Goal: Task Accomplishment & Management: Manage account settings

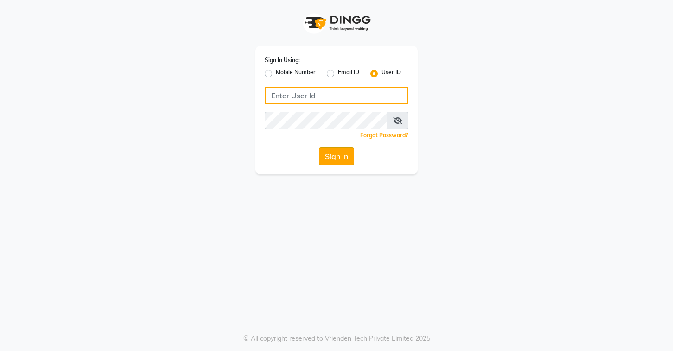
type input "stylettesalon"
click at [338, 156] on button "Sign In" at bounding box center [336, 156] width 35 height 18
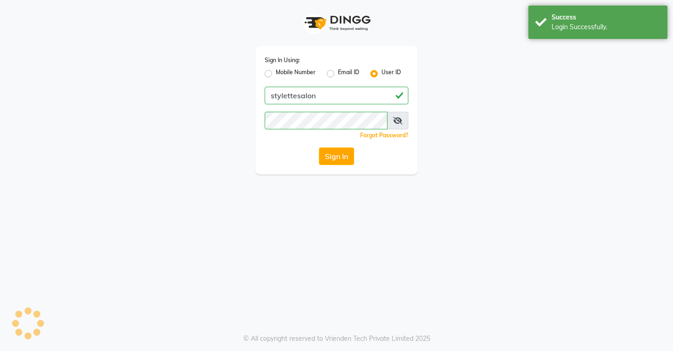
select select
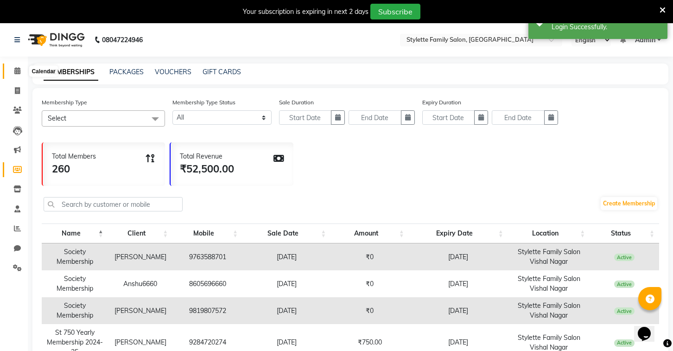
click at [16, 73] on icon at bounding box center [17, 70] width 6 height 7
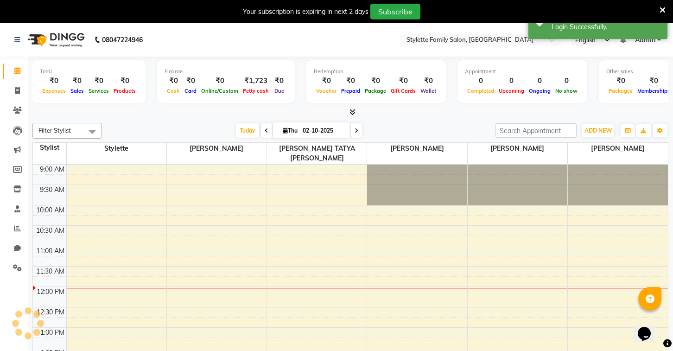
scroll to position [123, 0]
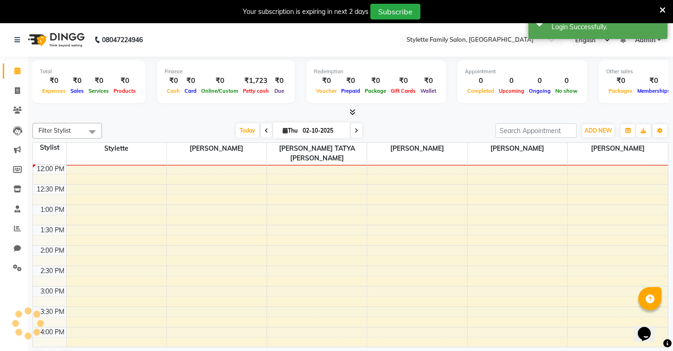
click at [15, 68] on icon at bounding box center [17, 70] width 6 height 7
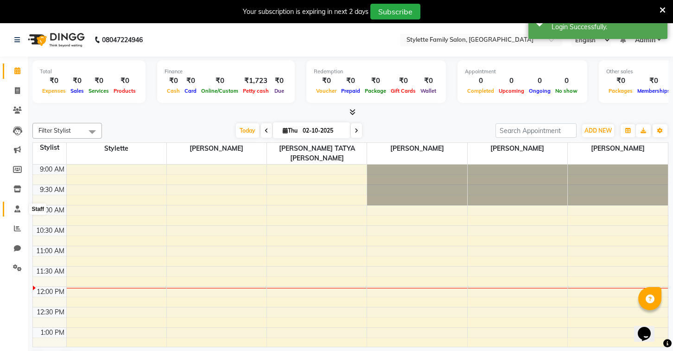
click at [16, 211] on icon at bounding box center [17, 208] width 6 height 7
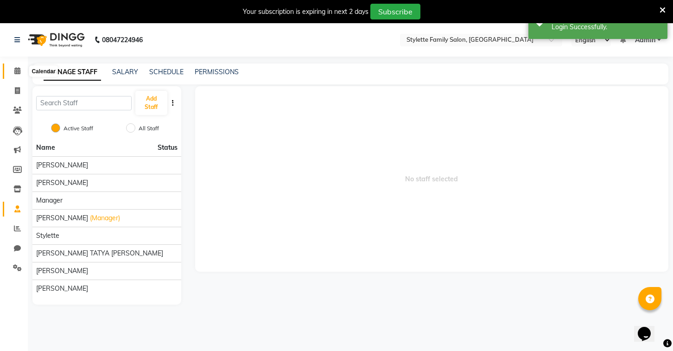
click at [20, 72] on span at bounding box center [17, 71] width 16 height 11
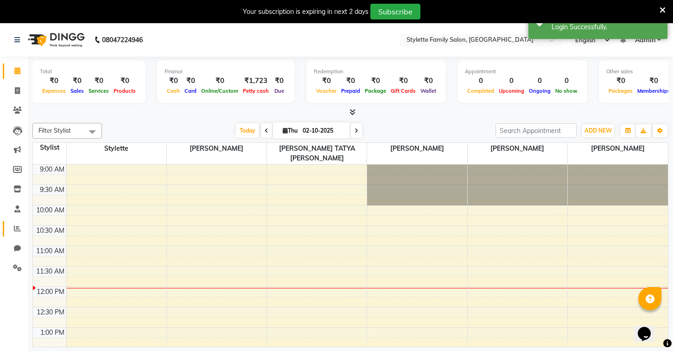
click at [18, 233] on span at bounding box center [17, 228] width 16 height 11
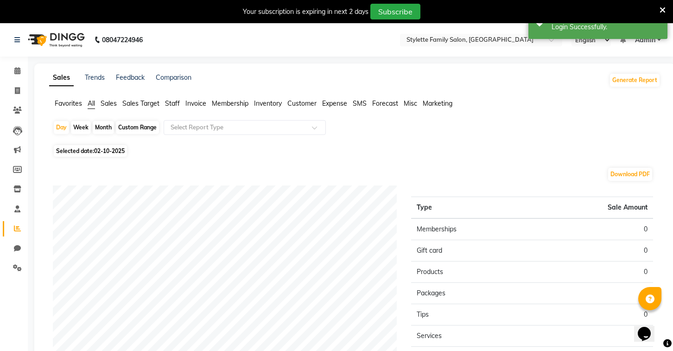
click at [105, 147] on span "02-10-2025" at bounding box center [109, 150] width 31 height 7
select select "10"
select select "2025"
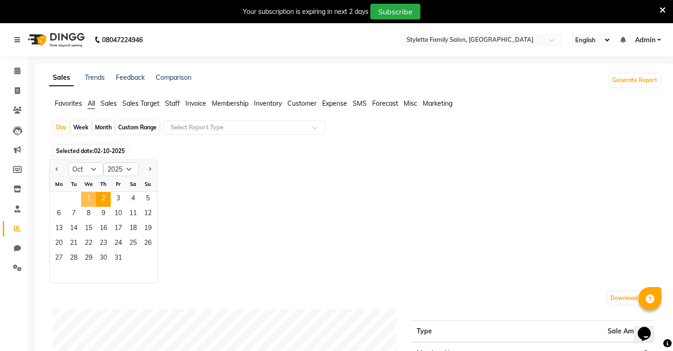
click at [87, 197] on span "1" at bounding box center [88, 199] width 15 height 15
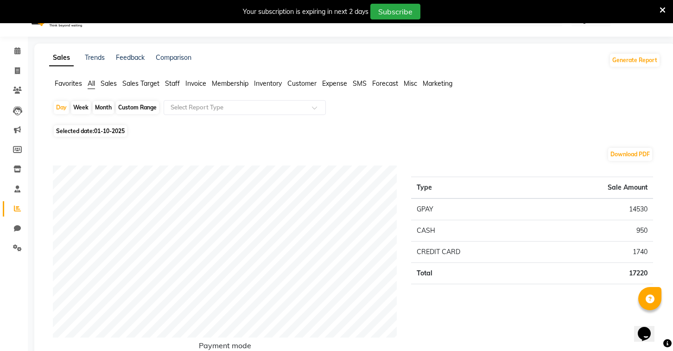
scroll to position [19, 0]
click at [106, 131] on span "01-10-2025" at bounding box center [109, 131] width 31 height 7
select select "10"
select select "2025"
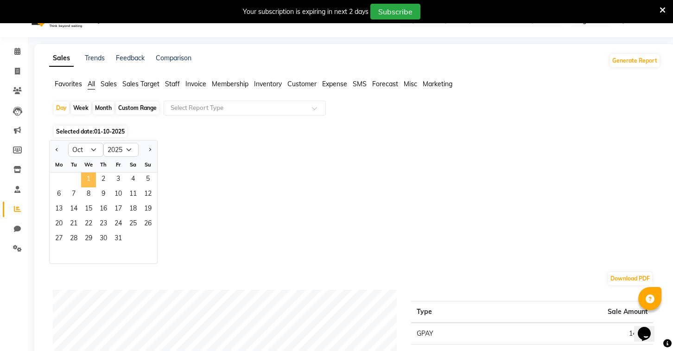
click at [88, 176] on span "1" at bounding box center [88, 179] width 15 height 15
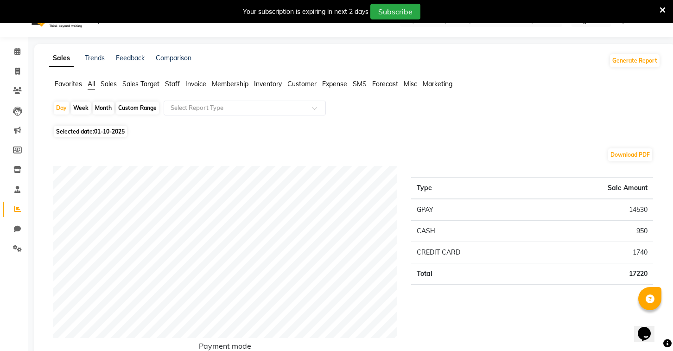
click at [200, 85] on span "Invoice" at bounding box center [195, 84] width 21 height 8
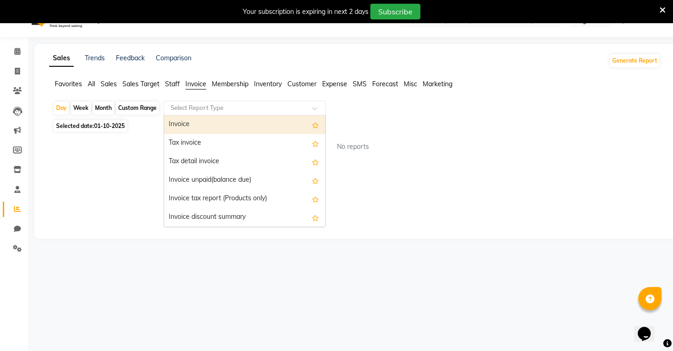
click at [210, 107] on input "text" at bounding box center [235, 107] width 133 height 9
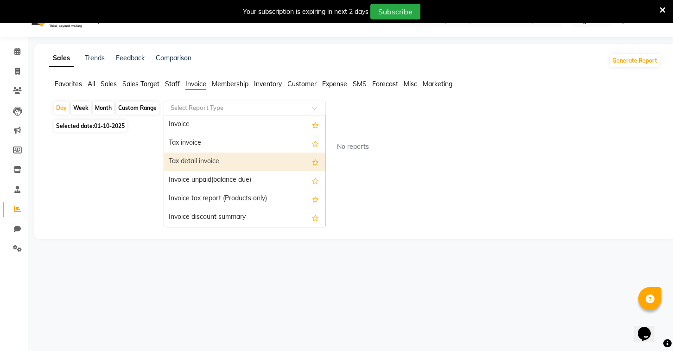
click at [212, 157] on div "Tax detail invoice" at bounding box center [244, 161] width 161 height 19
select select "full_report"
select select "pdf"
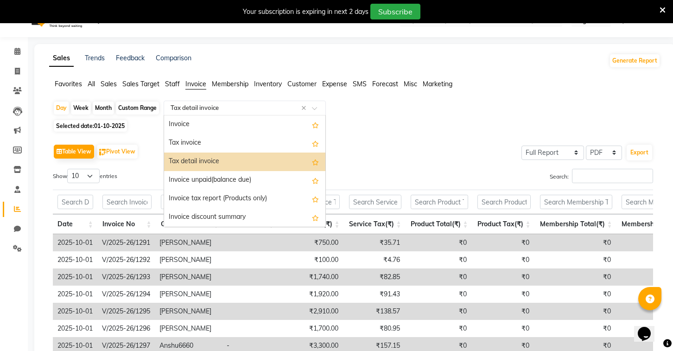
click at [198, 111] on input "text" at bounding box center [235, 107] width 133 height 9
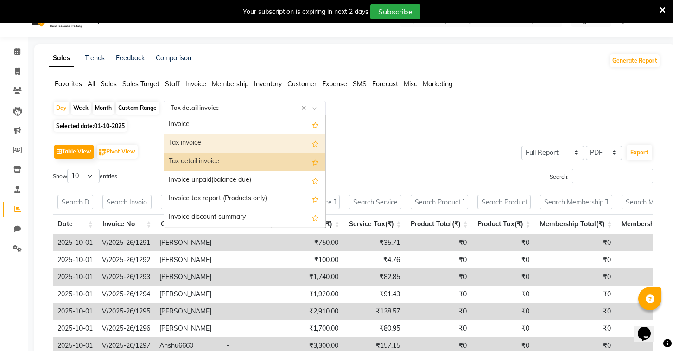
click at [205, 140] on div "Tax invoice" at bounding box center [244, 143] width 161 height 19
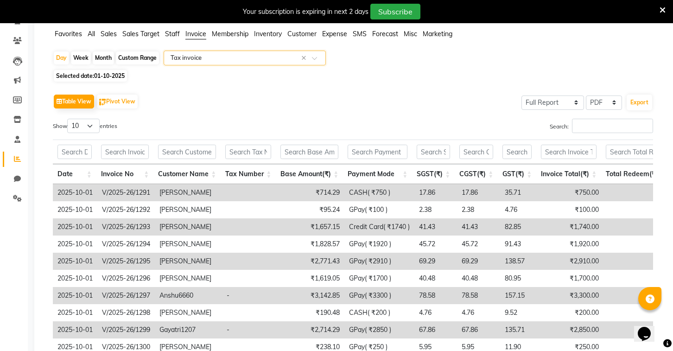
scroll to position [0, 0]
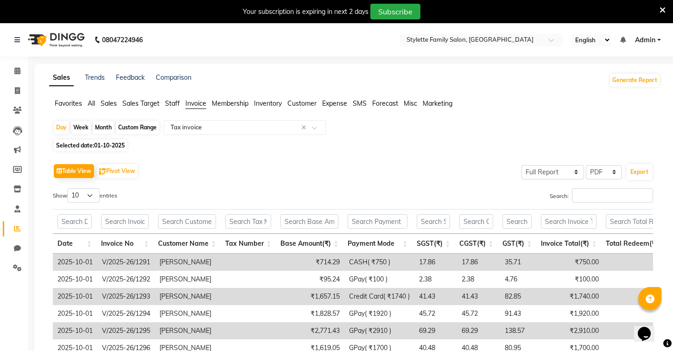
click at [195, 104] on span "Invoice" at bounding box center [195, 103] width 21 height 8
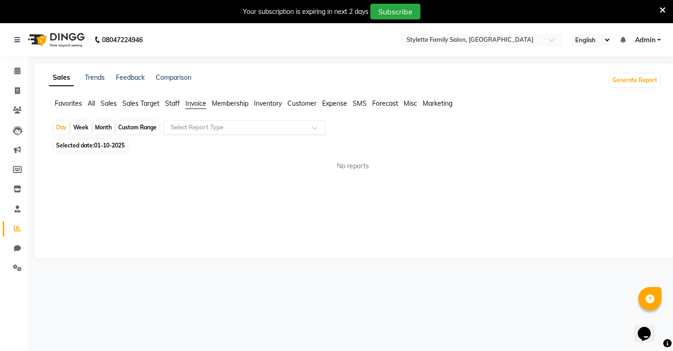
click at [208, 122] on div "Select Report Type" at bounding box center [245, 127] width 162 height 15
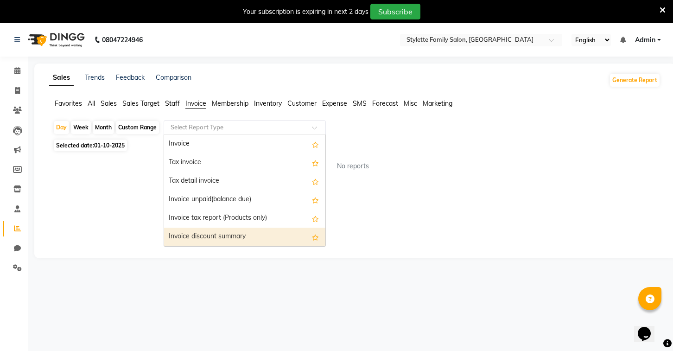
click at [223, 236] on div "Invoice discount summary" at bounding box center [244, 236] width 161 height 19
select select "full_report"
select select "pdf"
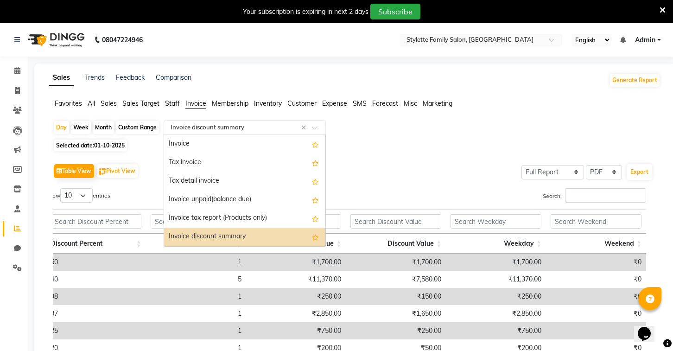
click at [267, 125] on input "text" at bounding box center [235, 127] width 133 height 9
click at [227, 178] on div "Tax detail invoice" at bounding box center [244, 181] width 161 height 19
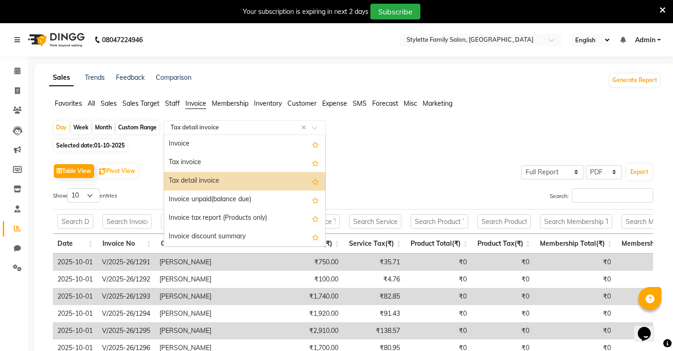
click at [268, 131] on input "text" at bounding box center [235, 127] width 133 height 9
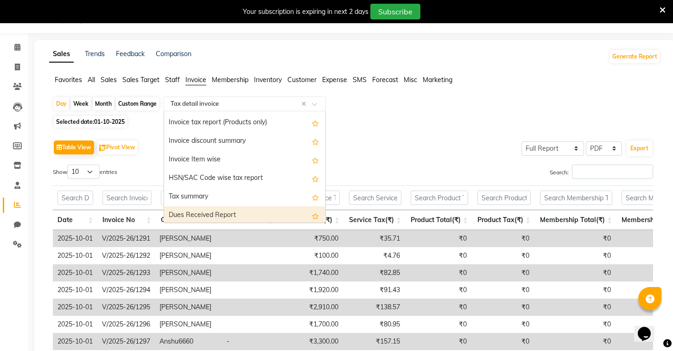
scroll to position [49, 0]
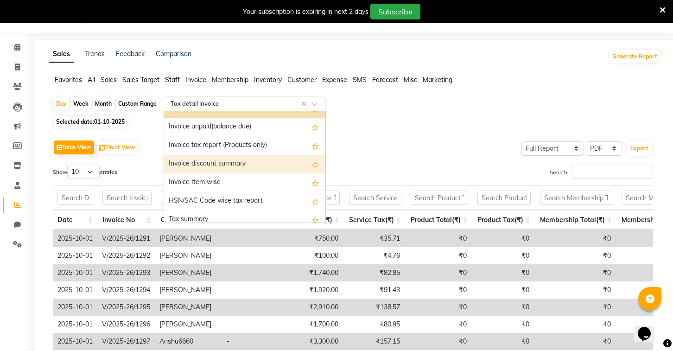
click at [266, 169] on div "Invoice discount summary" at bounding box center [244, 164] width 161 height 19
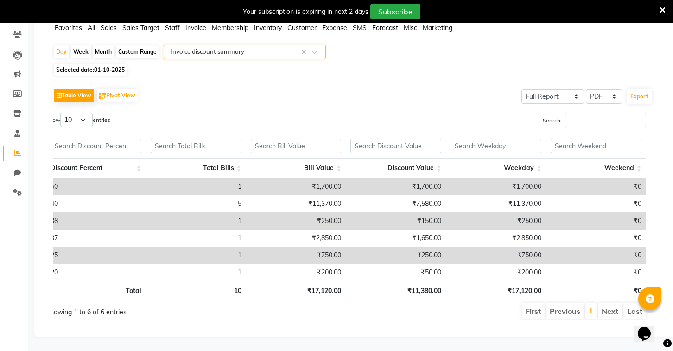
scroll to position [0, 0]
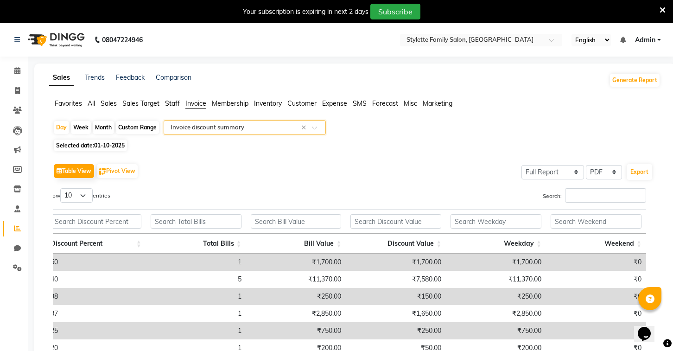
click at [111, 145] on span "01-10-2025" at bounding box center [109, 145] width 31 height 7
select select "10"
select select "2025"
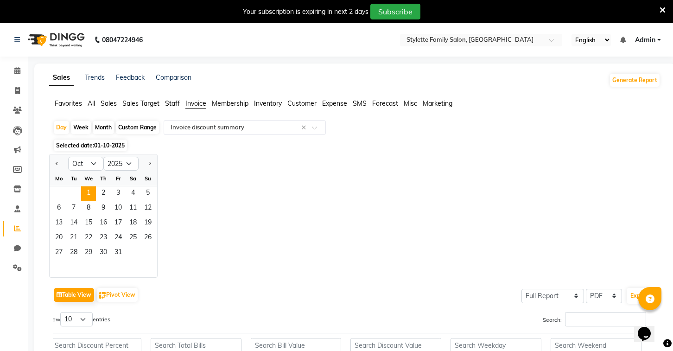
click at [249, 184] on div "Jan Feb Mar Apr May Jun [DATE] Aug Sep Oct Nov [DATE] 2016 2017 2018 2019 2020 …" at bounding box center [354, 216] width 611 height 124
click at [18, 70] on icon at bounding box center [17, 70] width 6 height 7
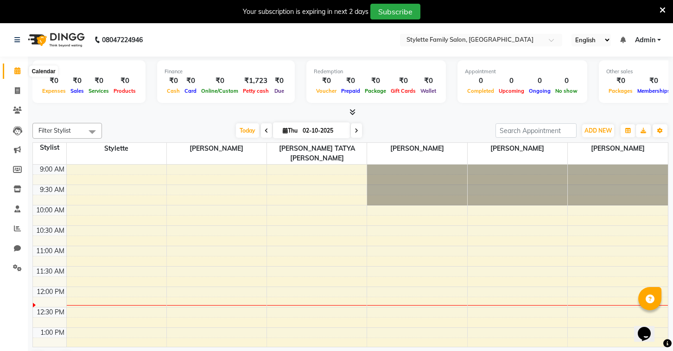
click at [18, 66] on span at bounding box center [17, 71] width 16 height 11
click at [19, 229] on icon at bounding box center [17, 228] width 7 height 7
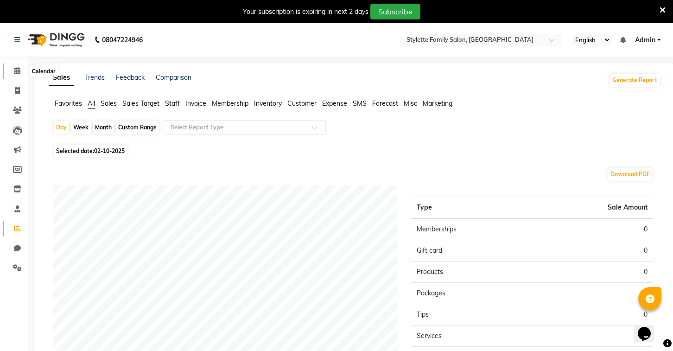
click at [20, 69] on icon at bounding box center [17, 70] width 6 height 7
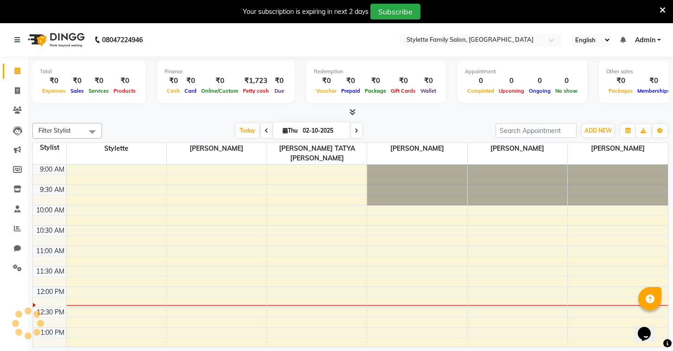
scroll to position [123, 0]
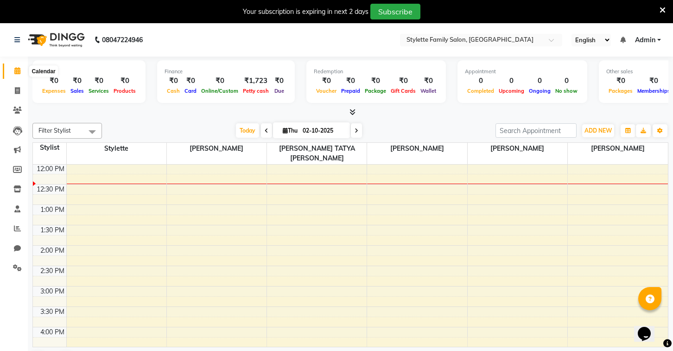
click at [17, 71] on icon at bounding box center [17, 70] width 6 height 7
click at [15, 94] on icon at bounding box center [17, 90] width 5 height 7
select select "service"
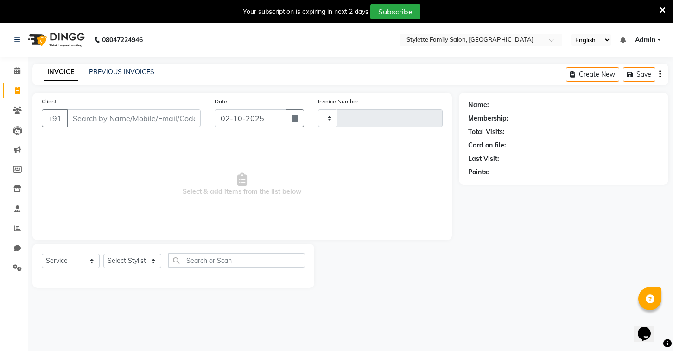
type input "1302"
select select "6990"
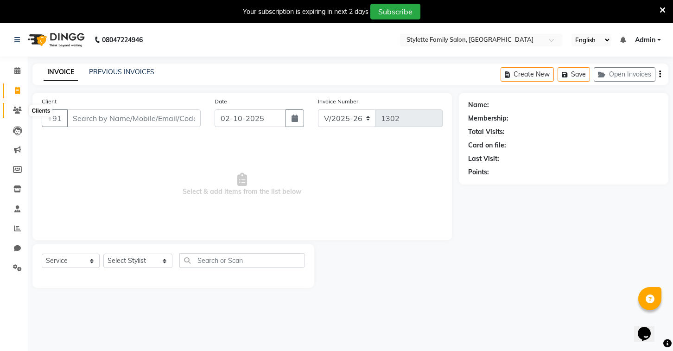
click at [19, 113] on icon at bounding box center [17, 110] width 9 height 7
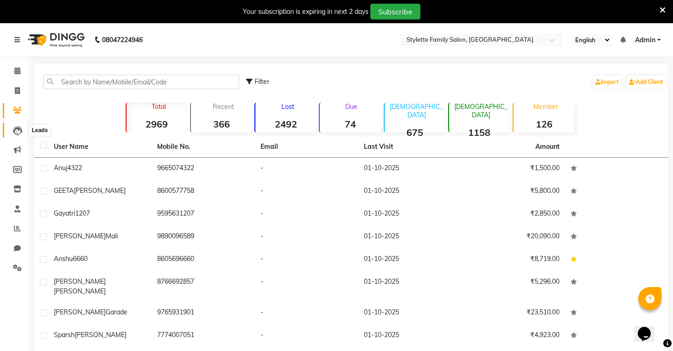
click at [17, 132] on icon at bounding box center [17, 130] width 9 height 9
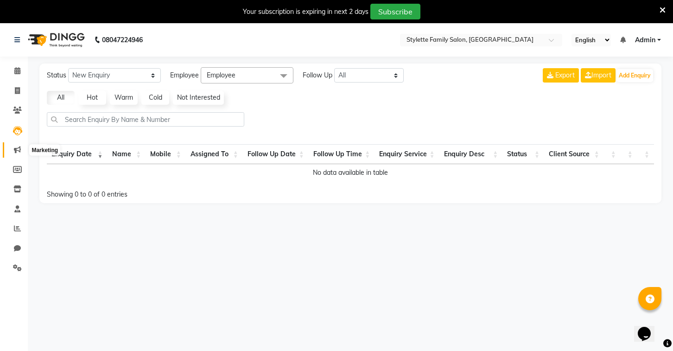
click at [19, 150] on icon at bounding box center [17, 149] width 7 height 7
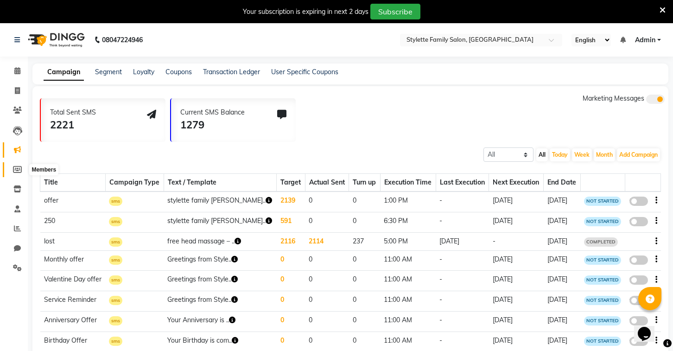
click at [19, 168] on icon at bounding box center [17, 169] width 9 height 7
select select
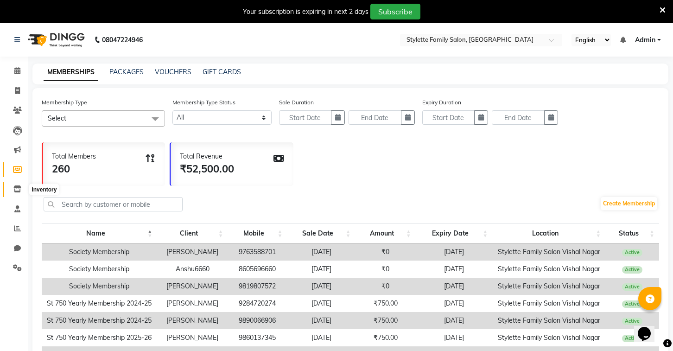
click at [16, 189] on icon at bounding box center [17, 188] width 8 height 7
select select
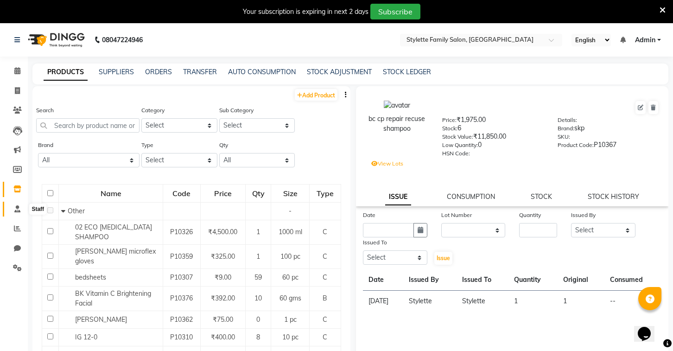
click at [18, 213] on span at bounding box center [17, 209] width 16 height 11
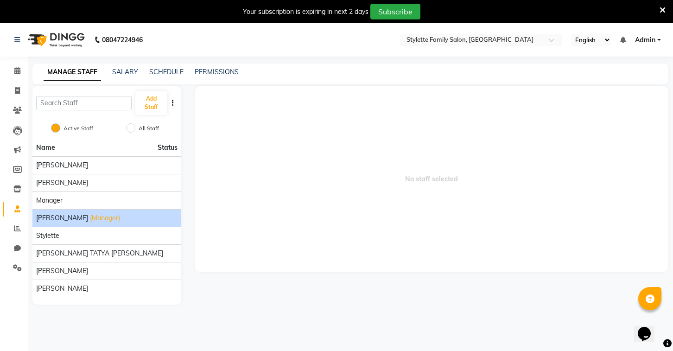
scroll to position [23, 0]
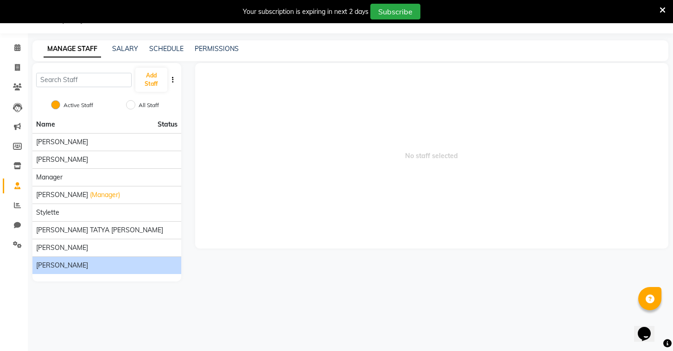
click at [97, 271] on li "[PERSON_NAME]" at bounding box center [106, 265] width 149 height 18
click at [74, 264] on span "[PERSON_NAME]" at bounding box center [62, 265] width 52 height 10
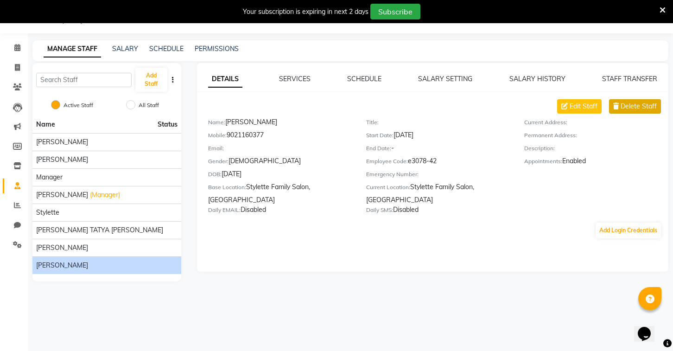
click at [621, 108] on span "Delete Staff" at bounding box center [638, 106] width 36 height 10
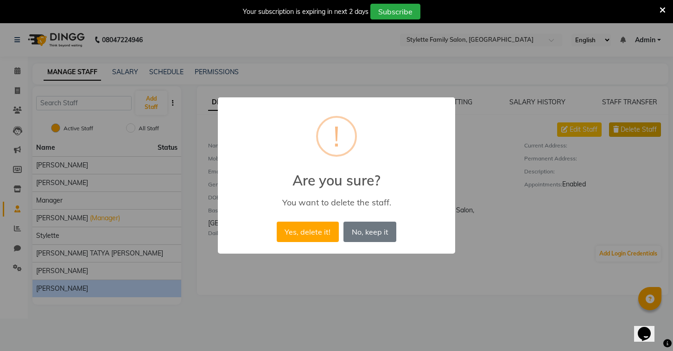
scroll to position [0, 0]
click at [321, 227] on button "Yes, delete it!" at bounding box center [308, 231] width 62 height 20
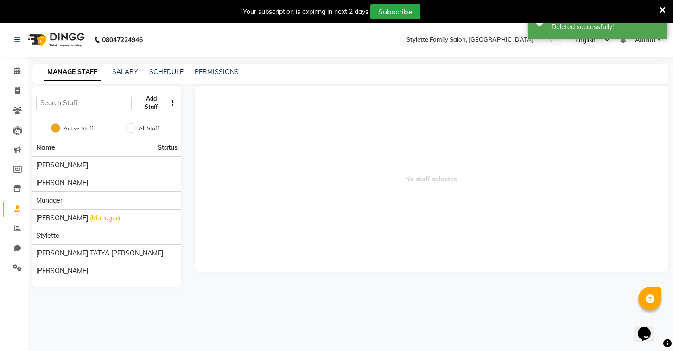
click at [151, 106] on button "Add Staff" at bounding box center [150, 103] width 31 height 24
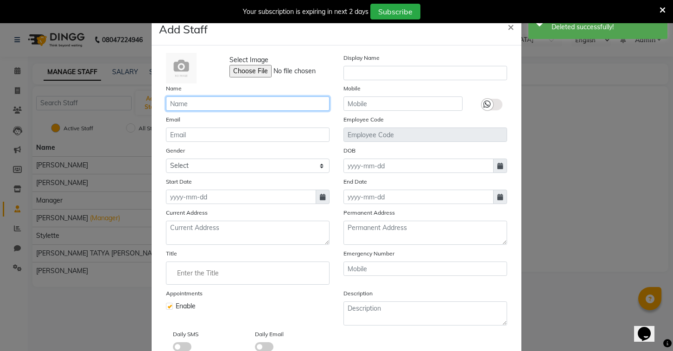
click at [230, 104] on input "text" at bounding box center [248, 103] width 164 height 14
type input "s"
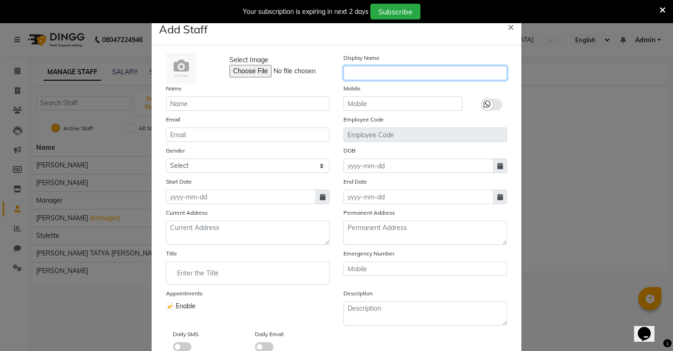
click at [371, 70] on input "text" at bounding box center [425, 73] width 164 height 14
type input "s"
type input "SAMA"
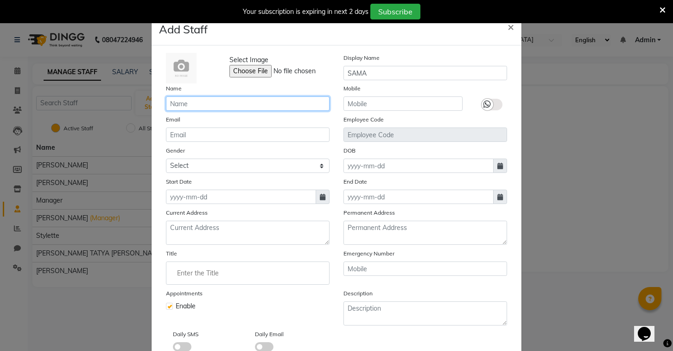
click at [240, 105] on input "text" at bounding box center [248, 103] width 164 height 14
type input "[PERSON_NAME]"
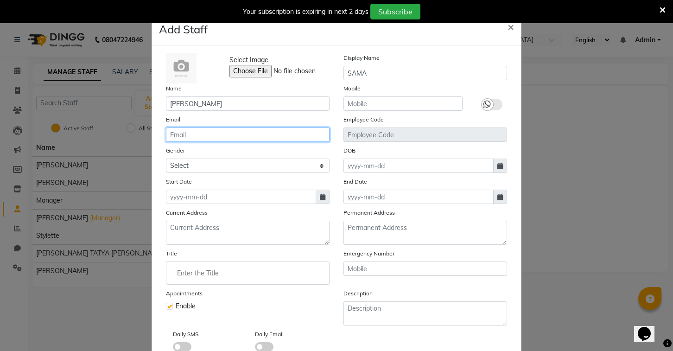
click at [204, 133] on input "email" at bounding box center [248, 134] width 164 height 14
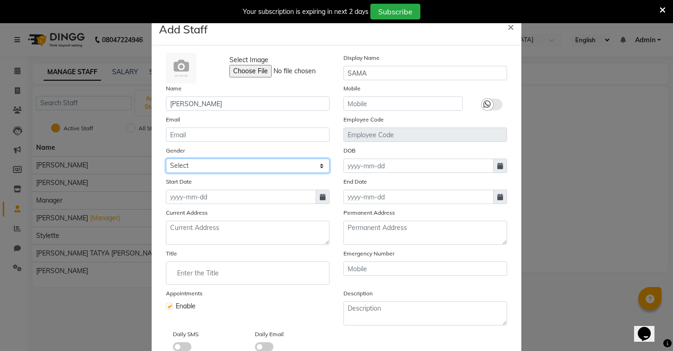
click at [203, 165] on select "Select [DEMOGRAPHIC_DATA] [DEMOGRAPHIC_DATA] Other Prefer Not To Say" at bounding box center [248, 165] width 164 height 14
select select "[DEMOGRAPHIC_DATA]"
click at [166, 158] on select "Select [DEMOGRAPHIC_DATA] [DEMOGRAPHIC_DATA] Other Prefer Not To Say" at bounding box center [248, 165] width 164 height 14
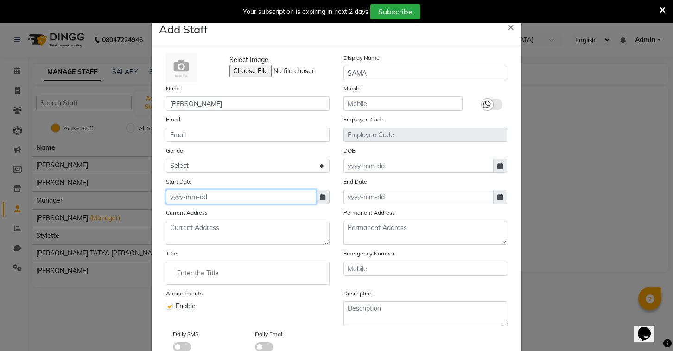
click at [198, 198] on input at bounding box center [241, 196] width 150 height 14
select select "10"
select select "2025"
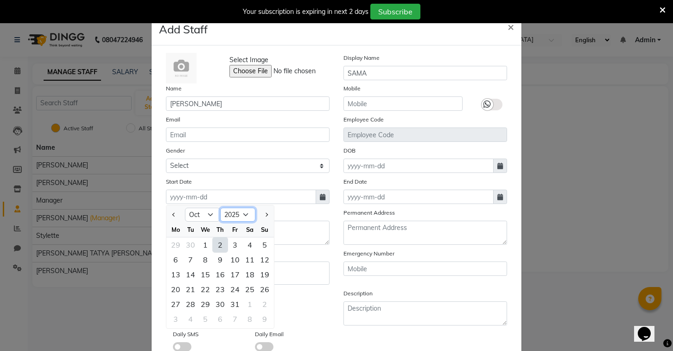
click at [241, 213] on select "2015 2016 2017 2018 2019 2020 2021 2022 2023 2024 2025 2026 2027 2028 2029 2030…" at bounding box center [237, 215] width 35 height 14
click at [239, 211] on select "2015 2016 2017 2018 2019 2020 2021 2022 2023 2024 2025 2026 2027 2028 2029 2030…" at bounding box center [237, 215] width 35 height 14
click at [240, 212] on select "2015 2016 2017 2018 2019 2020 2021 2022 2023 2024 2025 2026 2027 2028 2029 2030…" at bounding box center [237, 215] width 35 height 14
click at [196, 215] on select "Jan Feb Mar Apr May Jun [DATE] Aug Sep Oct Nov Dec" at bounding box center [202, 215] width 35 height 14
select select "8"
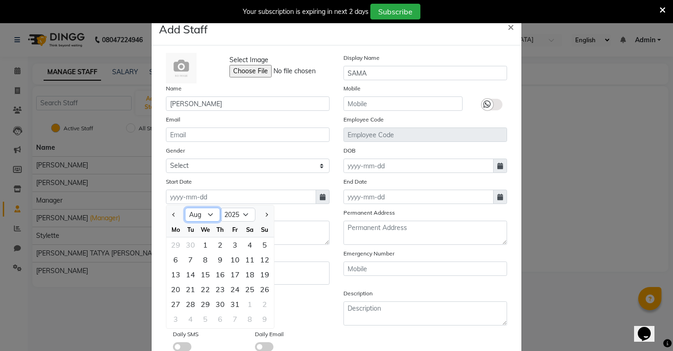
click at [185, 208] on select "Jan Feb Mar Apr May Jun [DATE] Aug Sep Oct Nov Dec" at bounding box center [202, 215] width 35 height 14
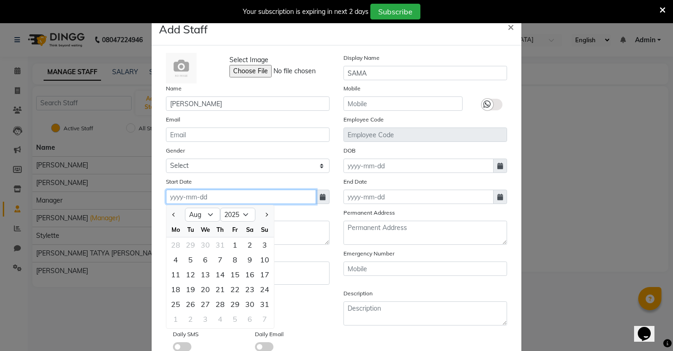
click at [214, 200] on input at bounding box center [241, 196] width 150 height 14
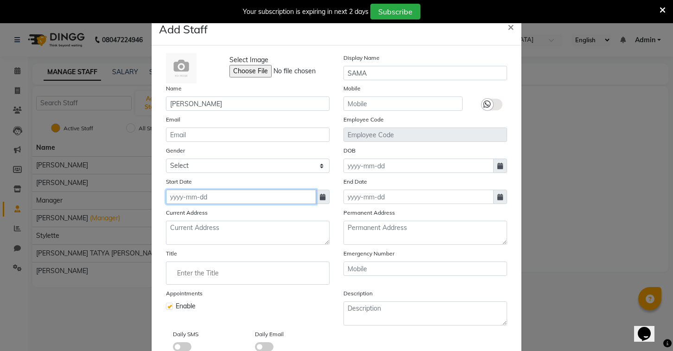
click at [221, 199] on input at bounding box center [241, 196] width 150 height 14
select select "10"
select select "2025"
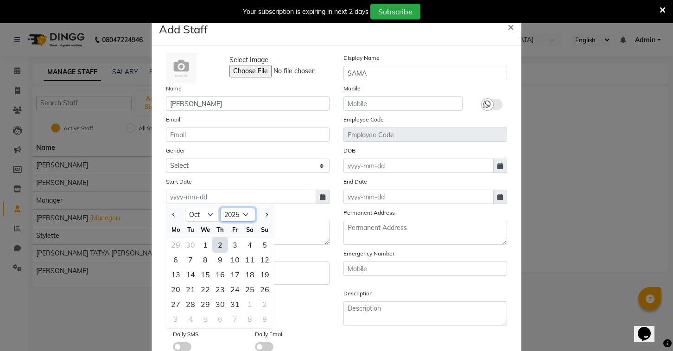
click at [240, 214] on select "2015 2016 2017 2018 2019 2020 2021 2022 2023 2024 2025 2026 2027 2028 2029 2030…" at bounding box center [237, 215] width 35 height 14
click at [278, 170] on select "Select [DEMOGRAPHIC_DATA] [DEMOGRAPHIC_DATA] Other Prefer Not To Say" at bounding box center [248, 165] width 164 height 14
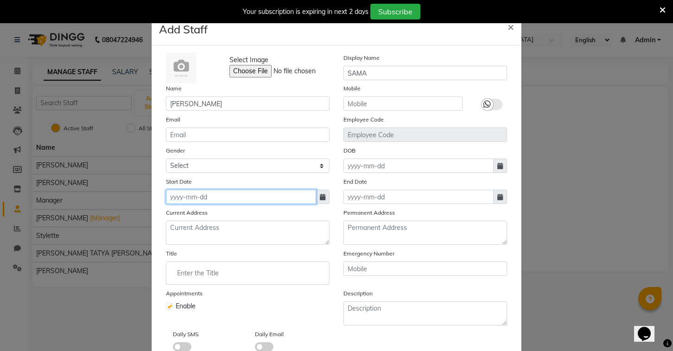
click at [255, 196] on input at bounding box center [241, 196] width 150 height 14
select select "10"
select select "2025"
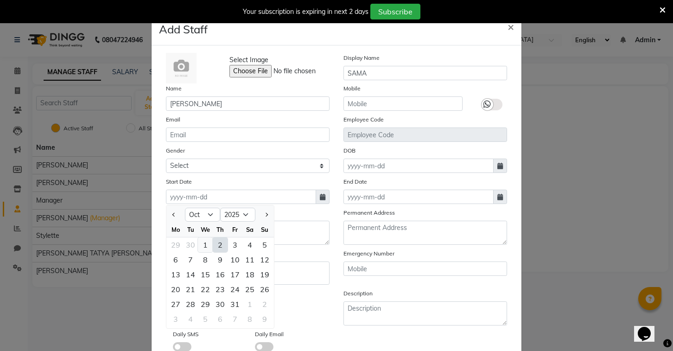
click at [205, 244] on div "1" at bounding box center [205, 244] width 15 height 15
type input "01-10-2025"
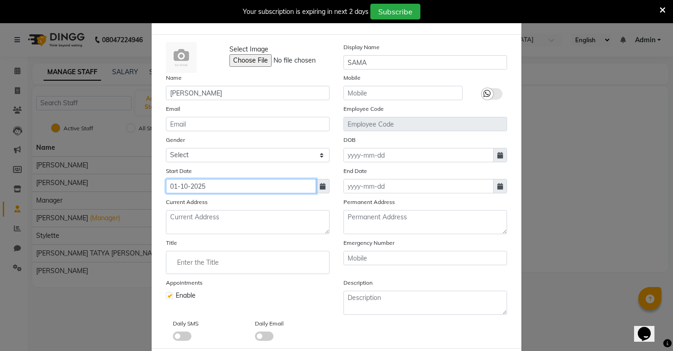
scroll to position [18, 0]
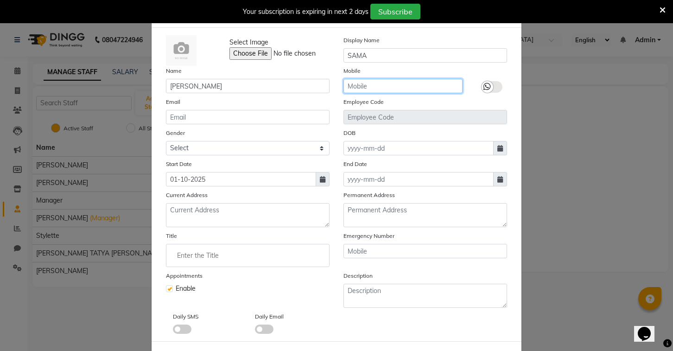
click at [376, 91] on input "text" at bounding box center [402, 86] width 119 height 14
click at [218, 255] on input "Enter the Title" at bounding box center [247, 255] width 155 height 19
click at [222, 257] on input "Enter the Title" at bounding box center [247, 255] width 155 height 19
click at [220, 256] on input "Enter the Title" at bounding box center [247, 255] width 155 height 19
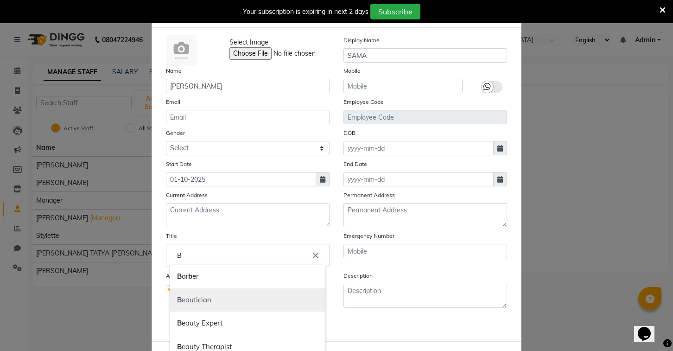
click at [220, 297] on link "B eautician" at bounding box center [247, 300] width 155 height 24
type input "Beautician"
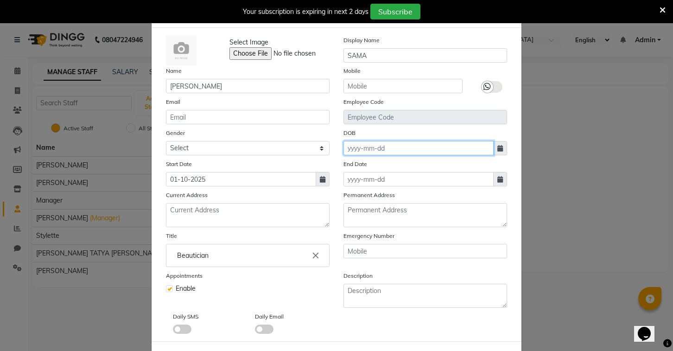
click at [391, 150] on input at bounding box center [418, 148] width 150 height 14
select select "10"
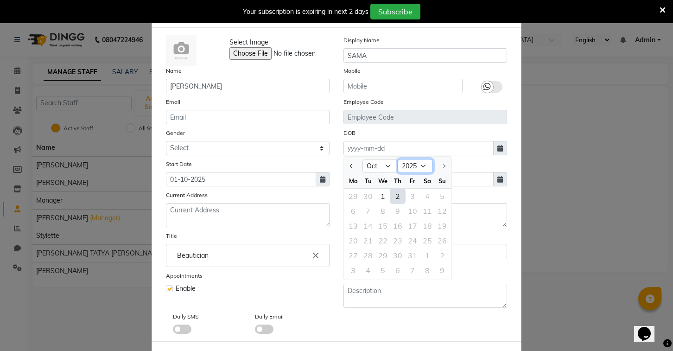
click at [422, 167] on select "1920 1921 1922 1923 1924 1925 1926 1927 1928 1929 1930 1931 1932 1933 1934 1935…" at bounding box center [414, 166] width 35 height 14
select select "2007"
click at [397, 159] on select "1920 1921 1922 1923 1924 1925 1926 1927 1928 1929 1930 1931 1932 1933 1934 1935…" at bounding box center [414, 166] width 35 height 14
click at [384, 167] on select "Jan Feb Mar Apr May Jun [DATE] Aug Sep Oct Nov Dec" at bounding box center [379, 166] width 35 height 14
select select "8"
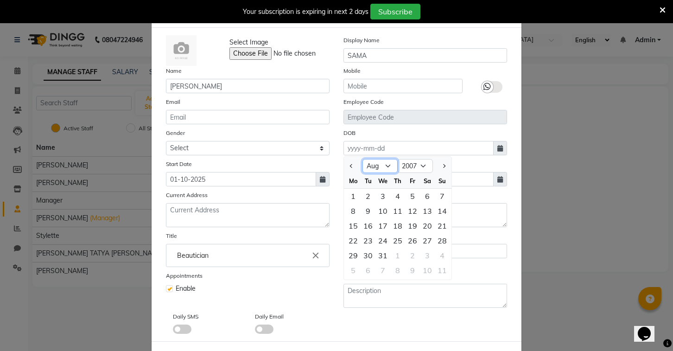
click at [362, 159] on select "Jan Feb Mar Apr May Jun [DATE] Aug Sep Oct Nov Dec" at bounding box center [379, 166] width 35 height 14
click at [426, 212] on div "11" at bounding box center [427, 210] width 15 height 15
type input "[DATE]"
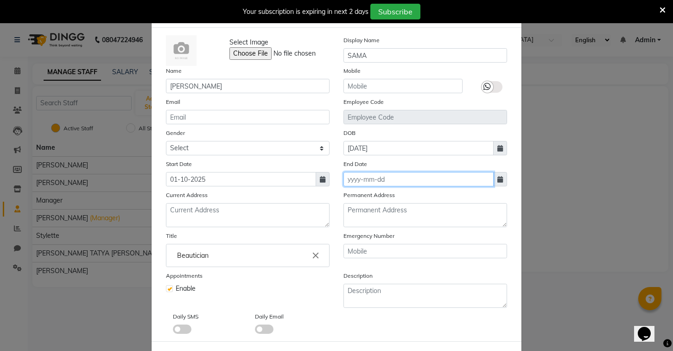
click at [387, 182] on input at bounding box center [418, 179] width 150 height 14
select select "10"
select select "2025"
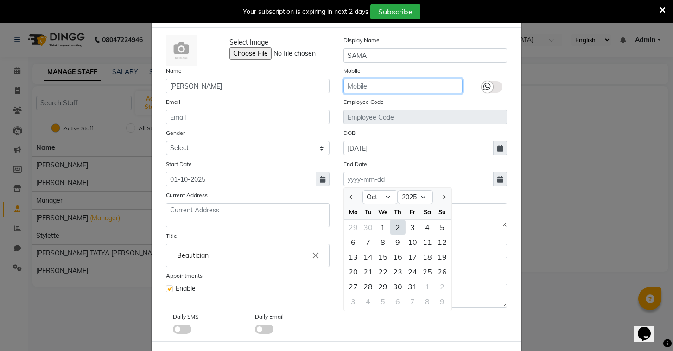
click at [375, 86] on input "text" at bounding box center [402, 86] width 119 height 14
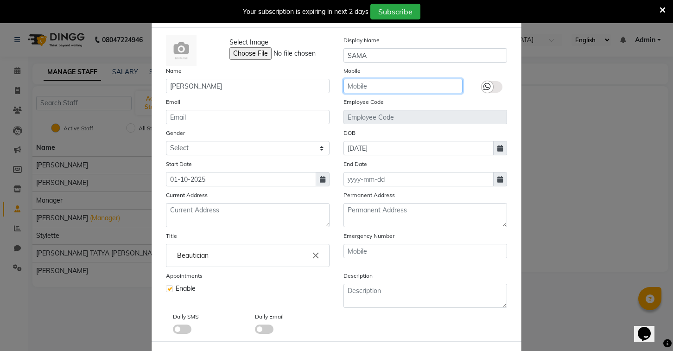
click at [371, 87] on input "text" at bounding box center [402, 86] width 119 height 14
click at [404, 86] on input "8999406468" at bounding box center [402, 86] width 119 height 14
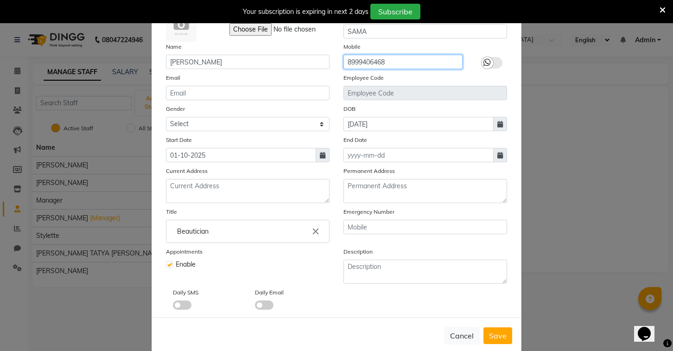
scroll to position [58, 0]
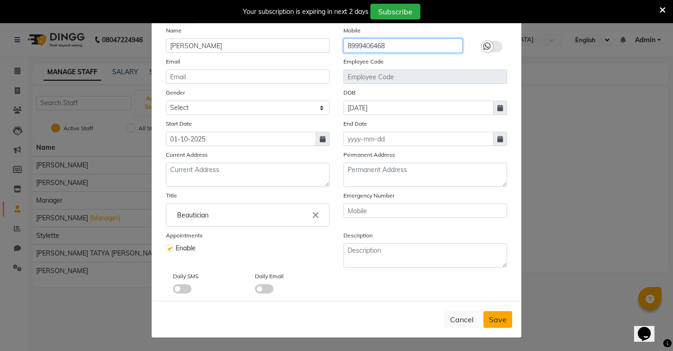
type input "8999406468"
click at [500, 321] on span "Save" at bounding box center [498, 319] width 18 height 9
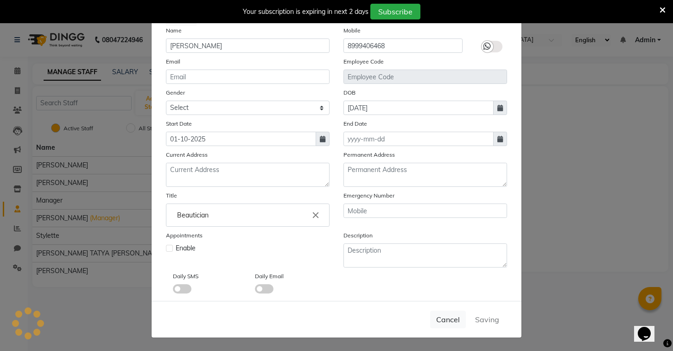
select select
checkbox input "false"
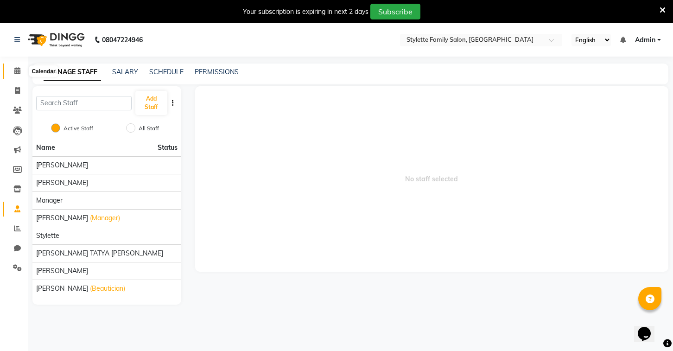
click at [18, 72] on icon at bounding box center [17, 70] width 6 height 7
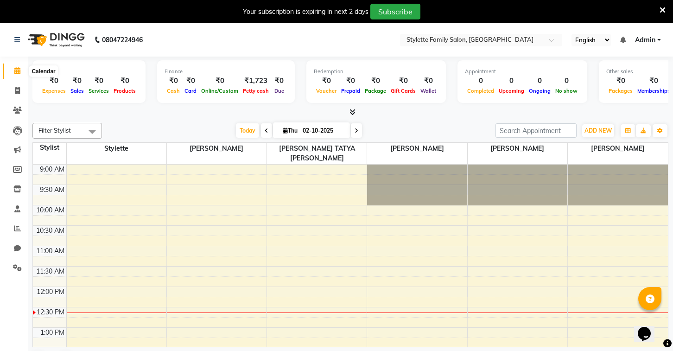
click at [20, 68] on icon at bounding box center [17, 70] width 6 height 7
click at [13, 90] on span at bounding box center [17, 91] width 16 height 11
select select "6990"
select select "service"
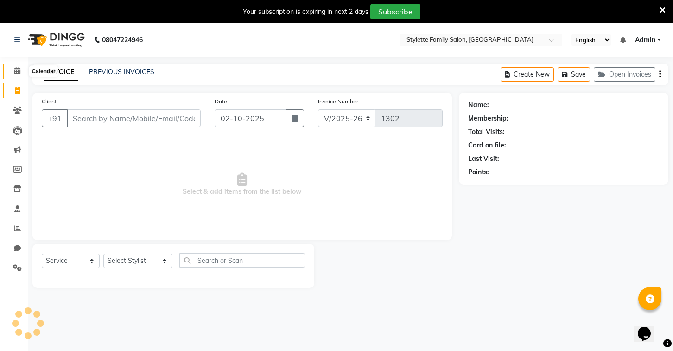
click at [16, 69] on icon at bounding box center [17, 70] width 6 height 7
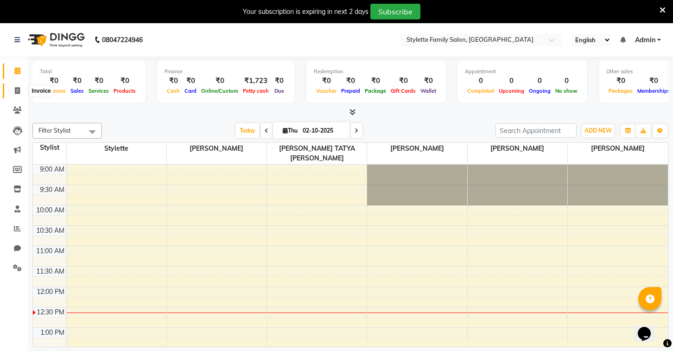
click at [13, 91] on span at bounding box center [17, 91] width 16 height 11
select select "6990"
select select "service"
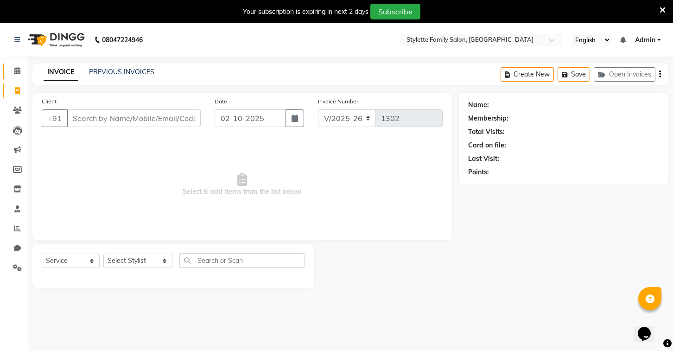
click at [17, 77] on link "Calendar" at bounding box center [14, 70] width 22 height 15
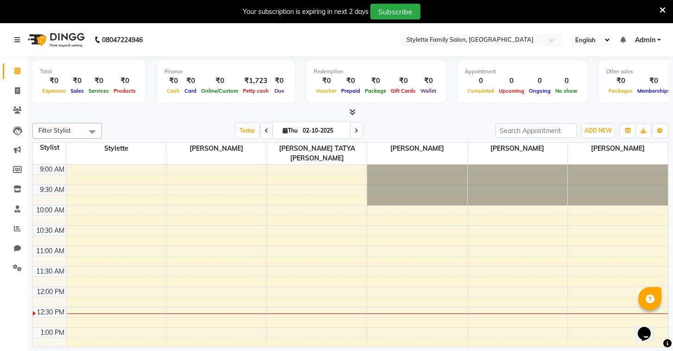
click at [57, 83] on div "₹0" at bounding box center [54, 81] width 28 height 11
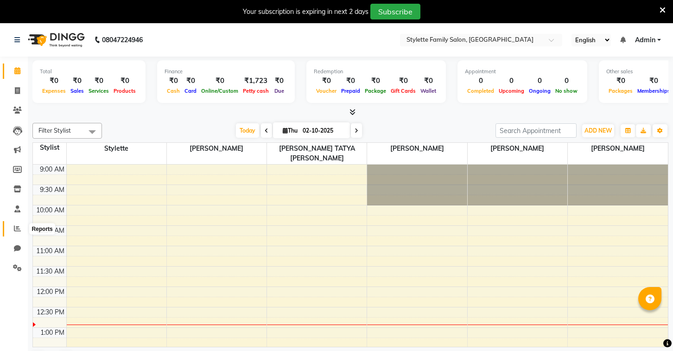
click at [17, 227] on icon at bounding box center [17, 228] width 7 height 7
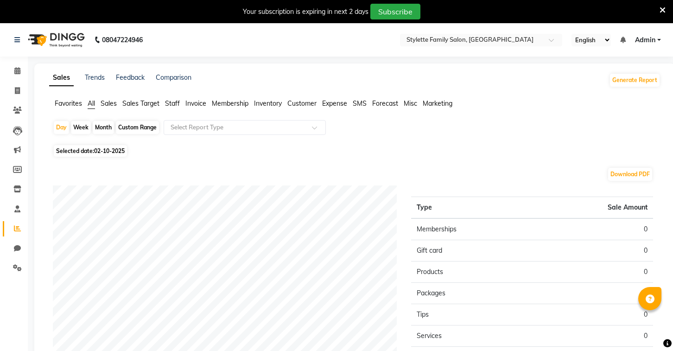
click at [195, 103] on span "Invoice" at bounding box center [195, 103] width 21 height 8
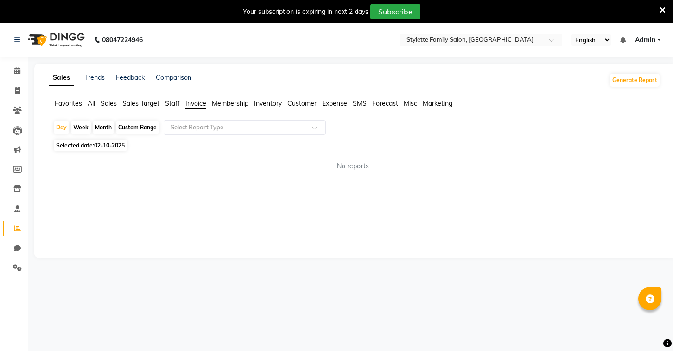
click at [116, 146] on span "02-10-2025" at bounding box center [109, 145] width 31 height 7
select select "10"
select select "2025"
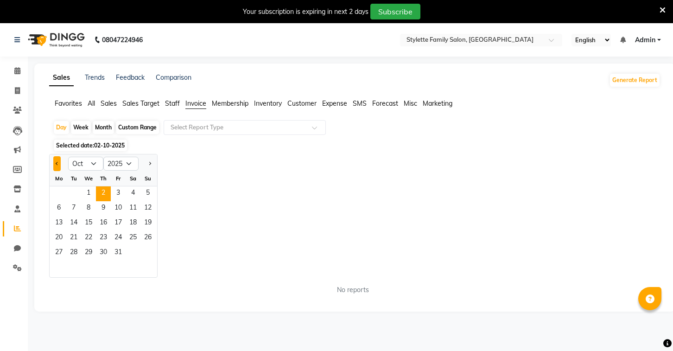
click at [53, 161] on button "Previous month" at bounding box center [56, 163] width 7 height 15
select select "9"
click at [57, 235] on span "22" at bounding box center [58, 238] width 15 height 15
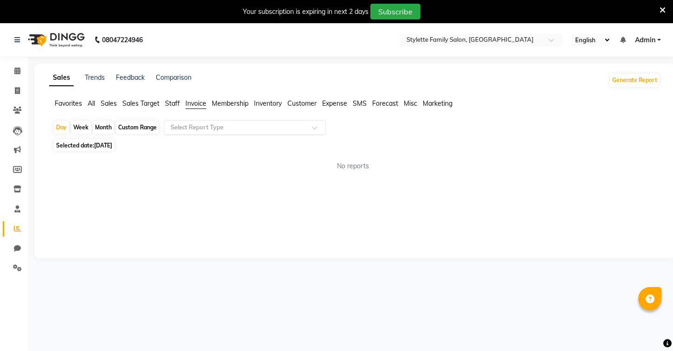
click at [294, 126] on input "text" at bounding box center [235, 127] width 133 height 9
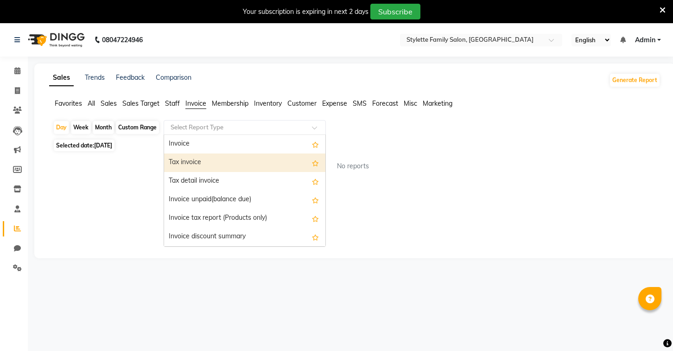
click at [276, 168] on div "Tax invoice" at bounding box center [244, 162] width 161 height 19
select select "full_report"
select select "pdf"
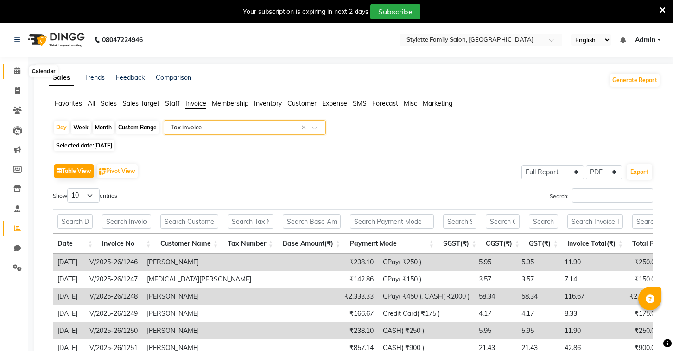
click at [21, 73] on span at bounding box center [17, 71] width 16 height 11
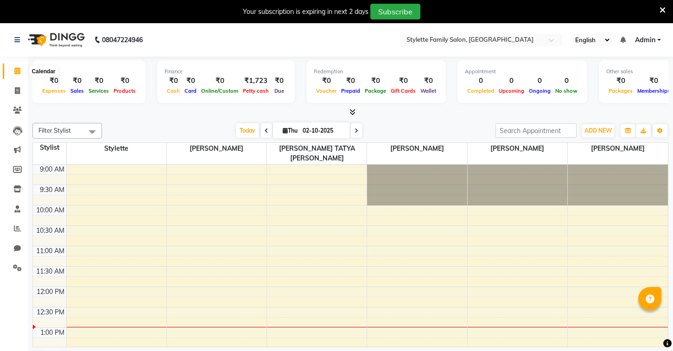
click at [17, 67] on icon at bounding box center [17, 70] width 6 height 7
click at [18, 89] on icon at bounding box center [17, 90] width 5 height 7
select select "service"
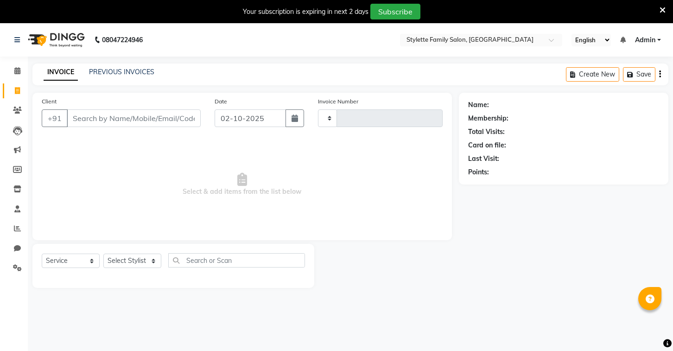
type input "1302"
select select "6990"
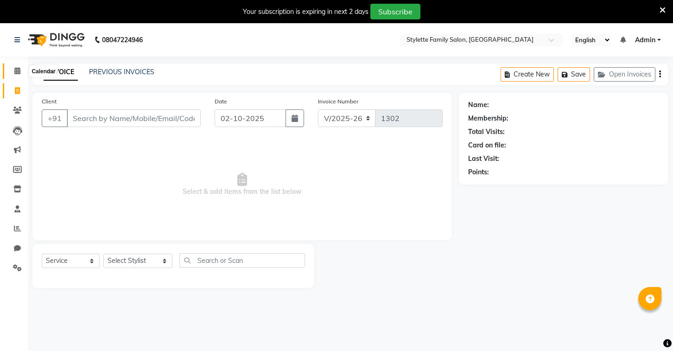
click at [15, 66] on span at bounding box center [17, 71] width 16 height 11
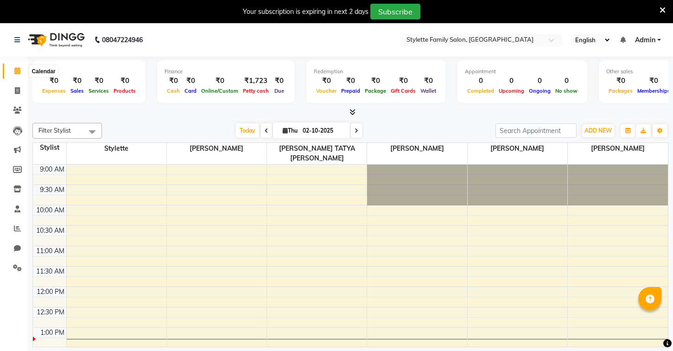
click at [19, 71] on icon at bounding box center [17, 70] width 6 height 7
click at [19, 69] on icon at bounding box center [17, 70] width 6 height 7
click at [13, 92] on span at bounding box center [17, 91] width 16 height 11
select select "service"
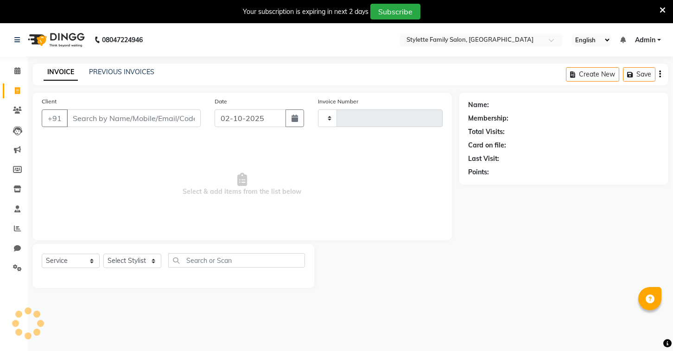
type input "1302"
select select "6990"
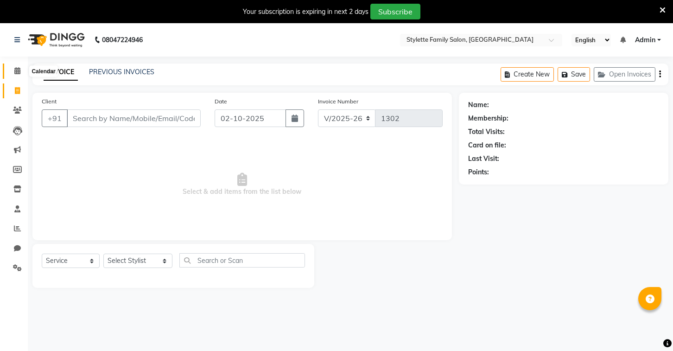
click at [15, 74] on icon at bounding box center [17, 70] width 6 height 7
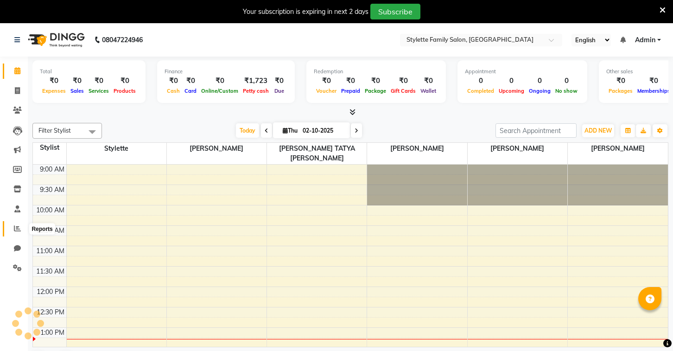
click at [19, 233] on span at bounding box center [17, 228] width 16 height 11
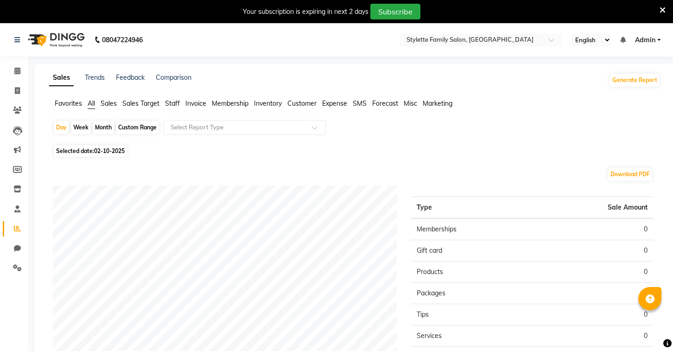
click at [103, 154] on span "02-10-2025" at bounding box center [109, 150] width 31 height 7
select select "10"
select select "2025"
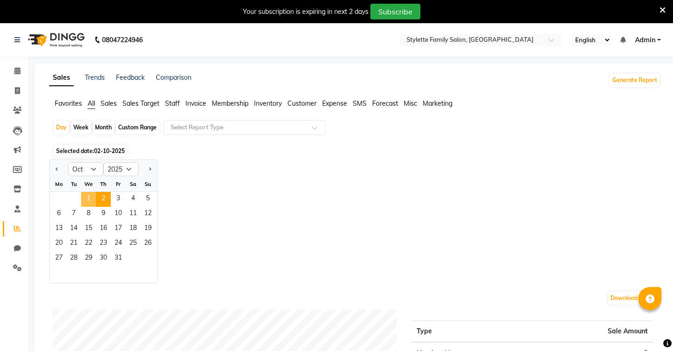
click at [89, 197] on span "1" at bounding box center [88, 199] width 15 height 15
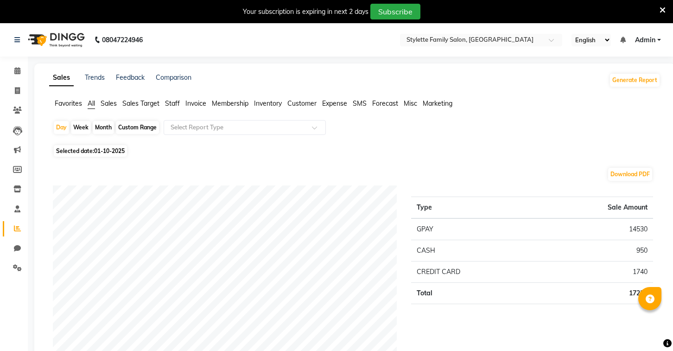
click at [196, 106] on span "Invoice" at bounding box center [195, 103] width 21 height 8
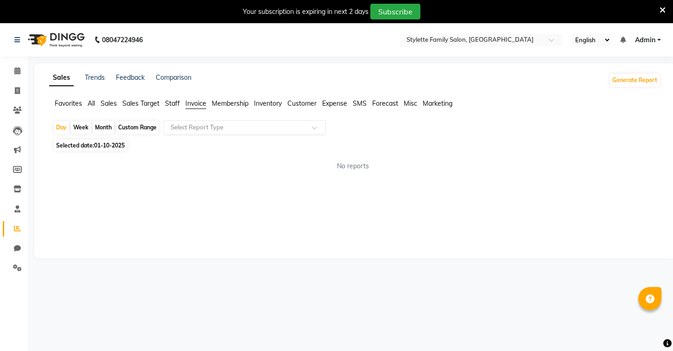
click at [205, 124] on input "text" at bounding box center [235, 127] width 133 height 9
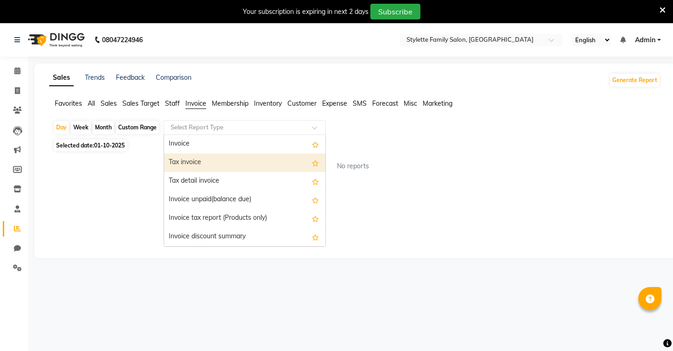
click at [205, 162] on div "Tax invoice" at bounding box center [244, 162] width 161 height 19
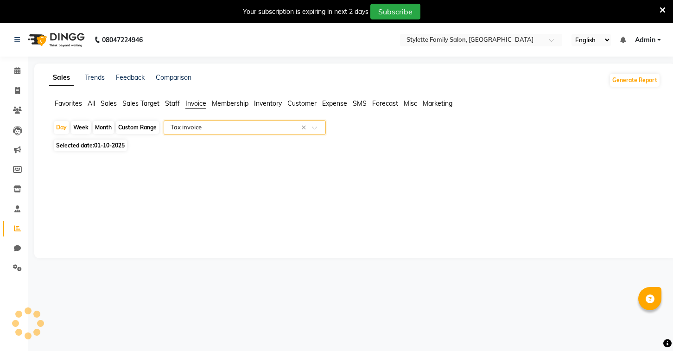
select select "full_report"
select select "pdf"
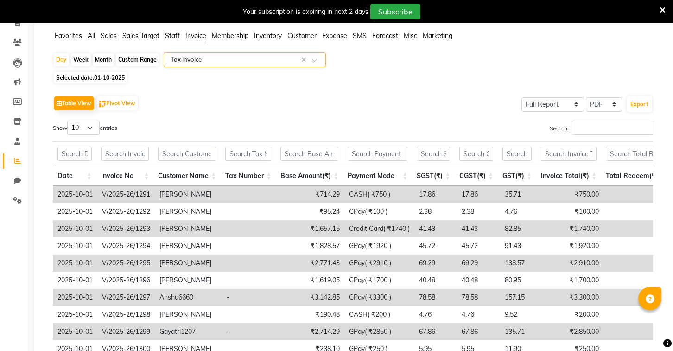
scroll to position [145, 0]
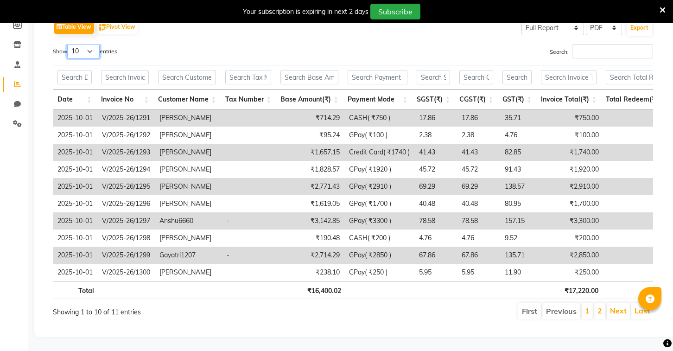
click at [94, 51] on select "10 25 50 100" at bounding box center [83, 51] width 32 height 14
select select "50"
click at [69, 44] on select "10 25 50 100" at bounding box center [83, 51] width 32 height 14
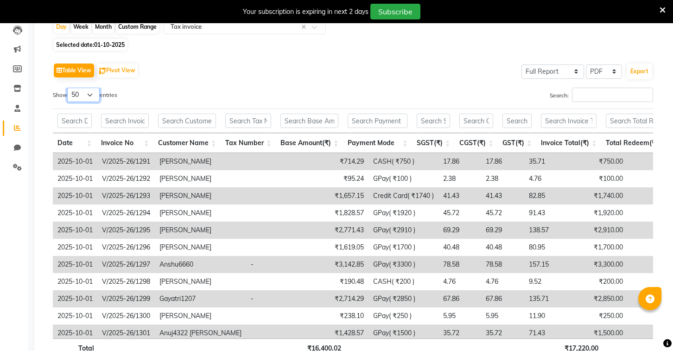
scroll to position [0, 0]
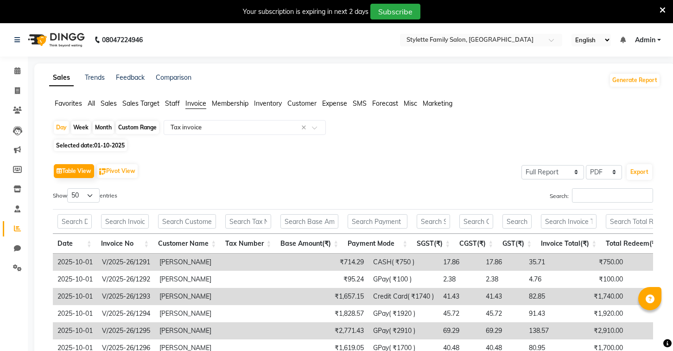
click at [108, 145] on span "01-10-2025" at bounding box center [109, 145] width 31 height 7
select select "10"
select select "2025"
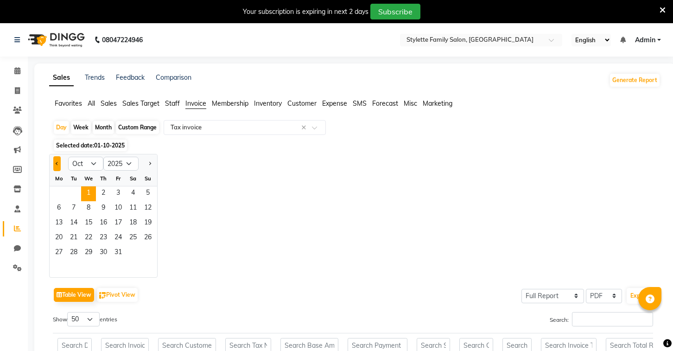
click at [60, 165] on button "Previous month" at bounding box center [56, 163] width 7 height 15
select select "9"
click at [73, 255] on span "30" at bounding box center [73, 252] width 15 height 15
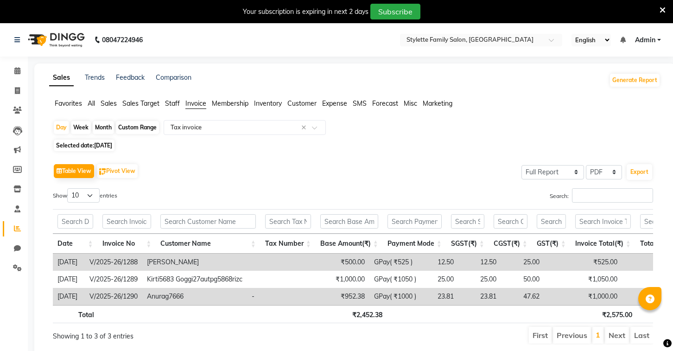
click at [112, 145] on span "[DATE]" at bounding box center [103, 145] width 18 height 7
select select "9"
select select "2025"
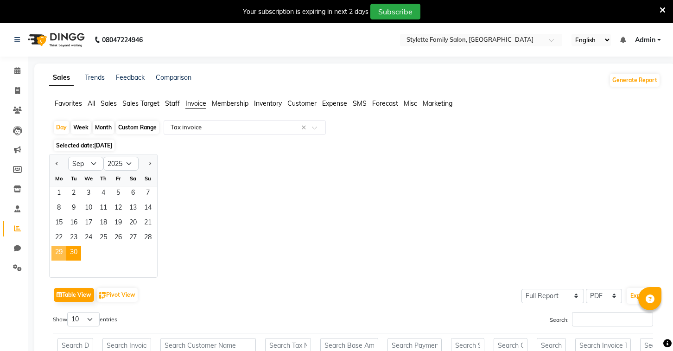
click at [59, 251] on span "29" at bounding box center [58, 252] width 15 height 15
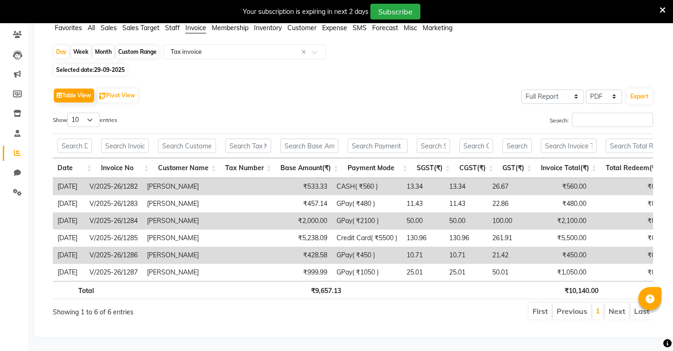
scroll to position [75, 0]
click at [87, 124] on select "10 25 50 100" at bounding box center [83, 120] width 32 height 14
select select "100"
click at [69, 113] on select "10 25 50 100" at bounding box center [83, 120] width 32 height 14
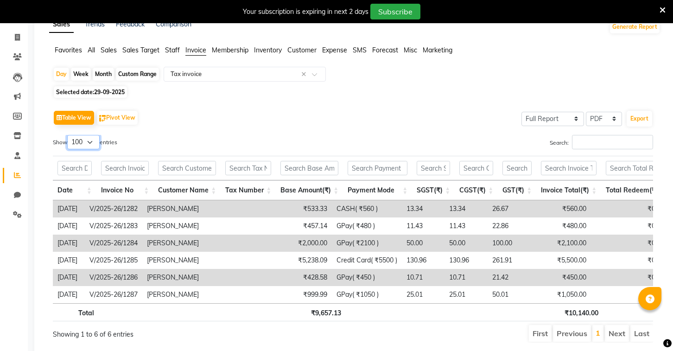
scroll to position [57, 0]
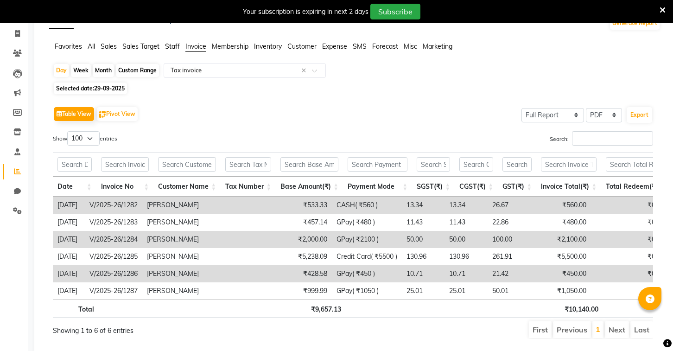
click at [113, 87] on span "29-09-2025" at bounding box center [109, 88] width 31 height 7
select select "9"
select select "2025"
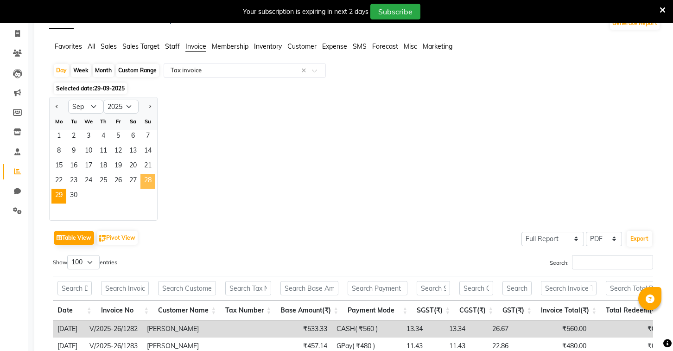
click at [150, 179] on span "28" at bounding box center [147, 181] width 15 height 15
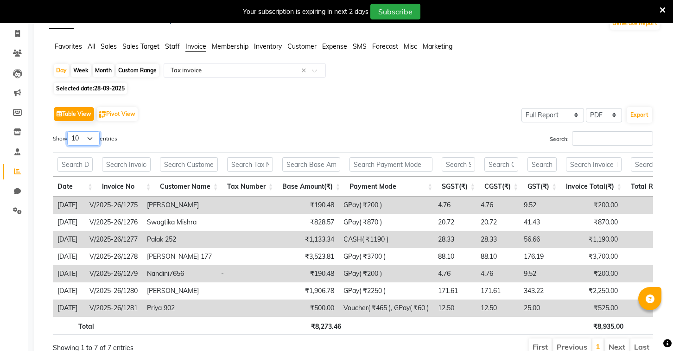
click at [88, 133] on select "10 25 50 100" at bounding box center [83, 138] width 32 height 14
select select "100"
click at [69, 131] on select "10 25 50 100" at bounding box center [83, 138] width 32 height 14
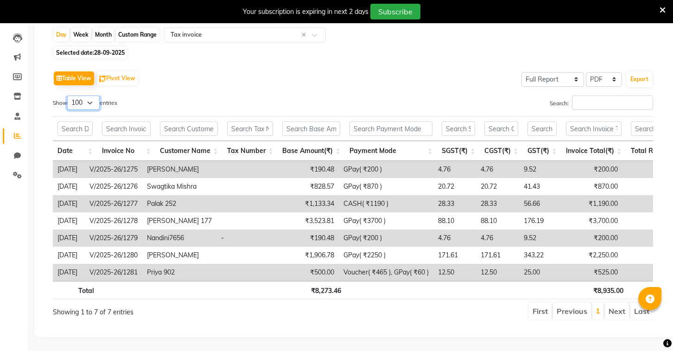
scroll to position [0, 0]
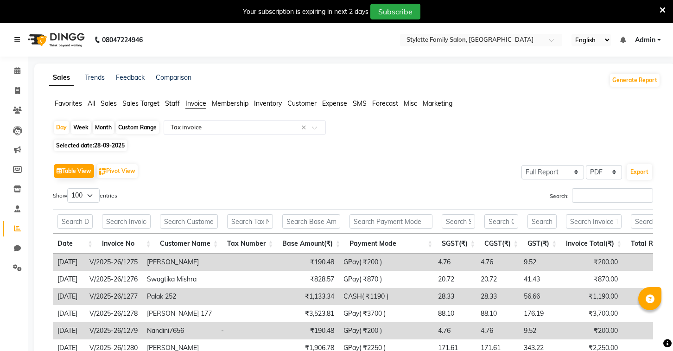
click at [17, 40] on icon at bounding box center [17, 40] width 6 height 6
